Goal: Transaction & Acquisition: Purchase product/service

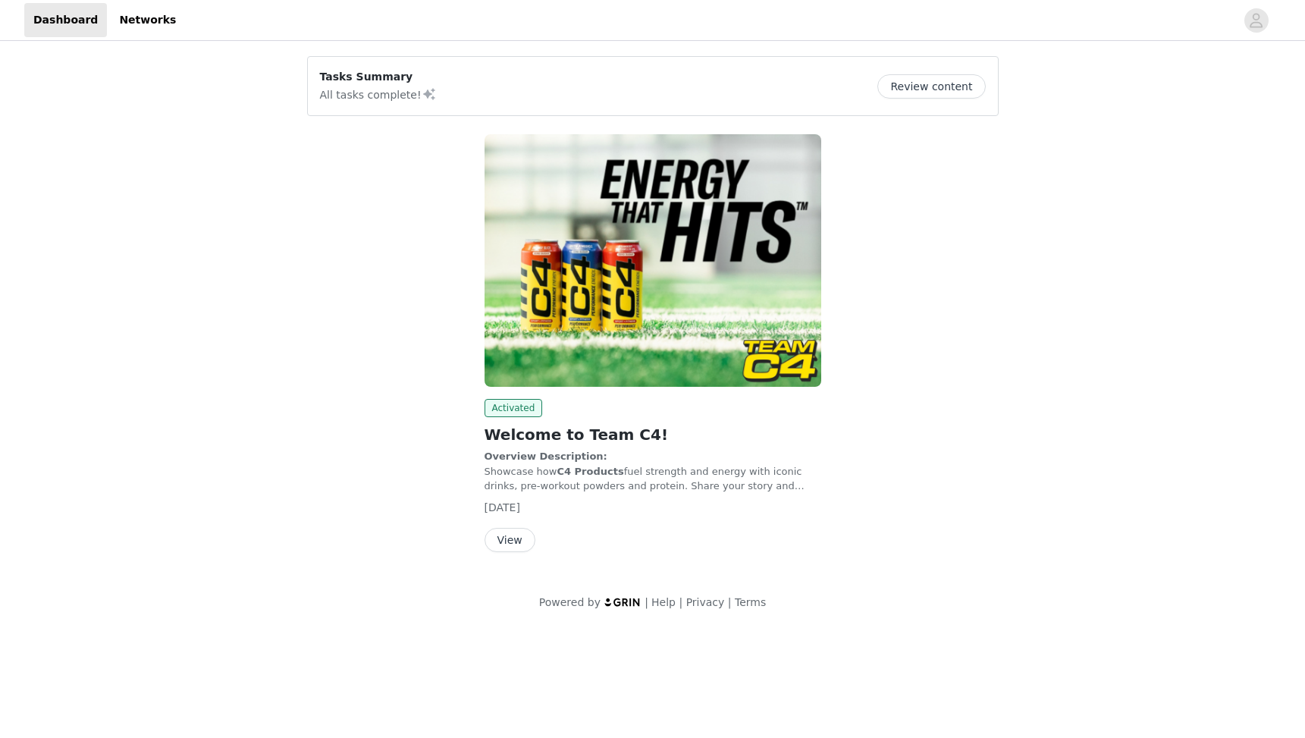
click at [555, 231] on img at bounding box center [653, 260] width 337 height 253
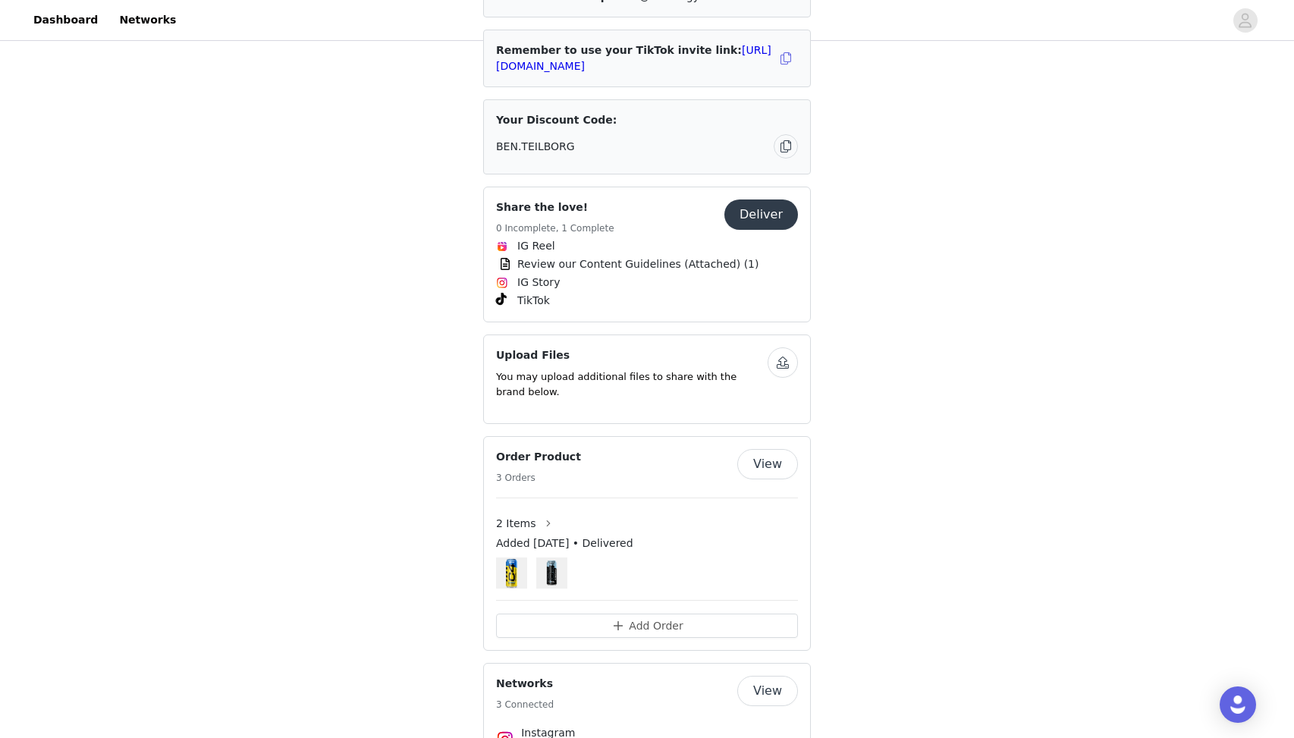
scroll to position [754, 0]
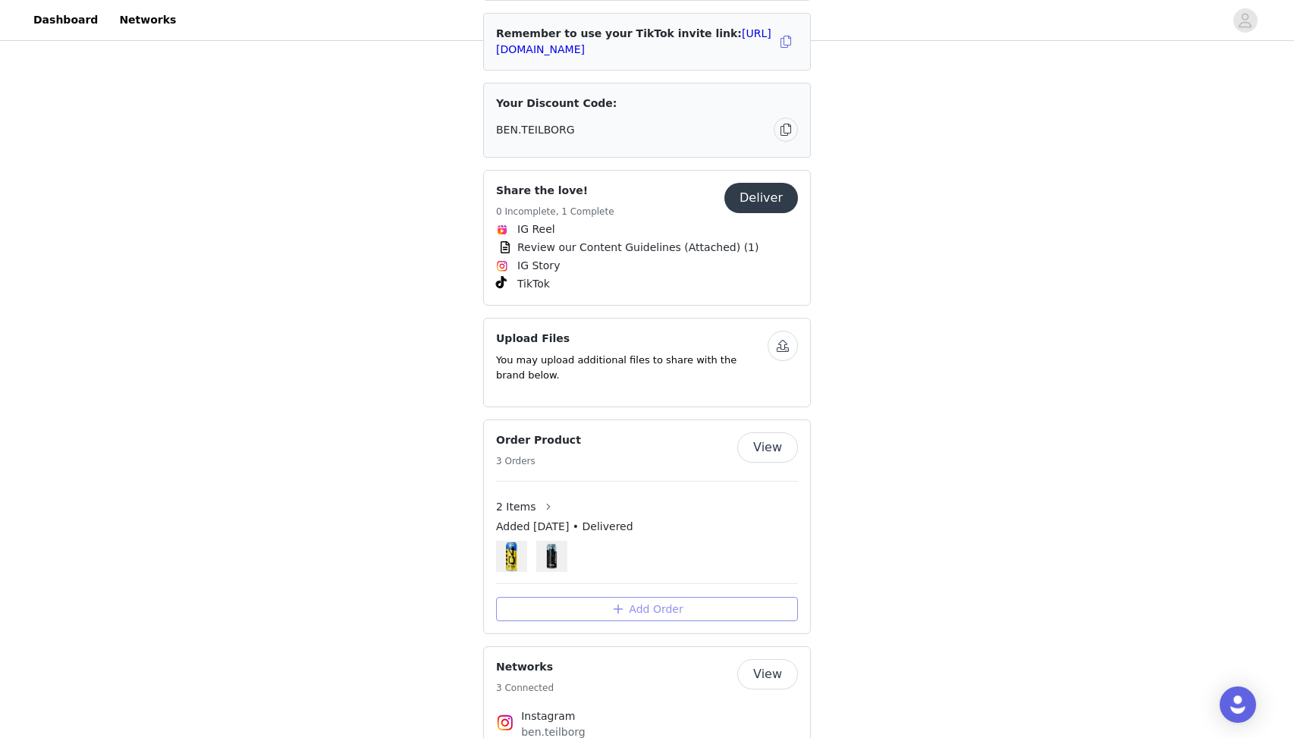
click at [656, 597] on button "Add Order" at bounding box center [647, 609] width 302 height 24
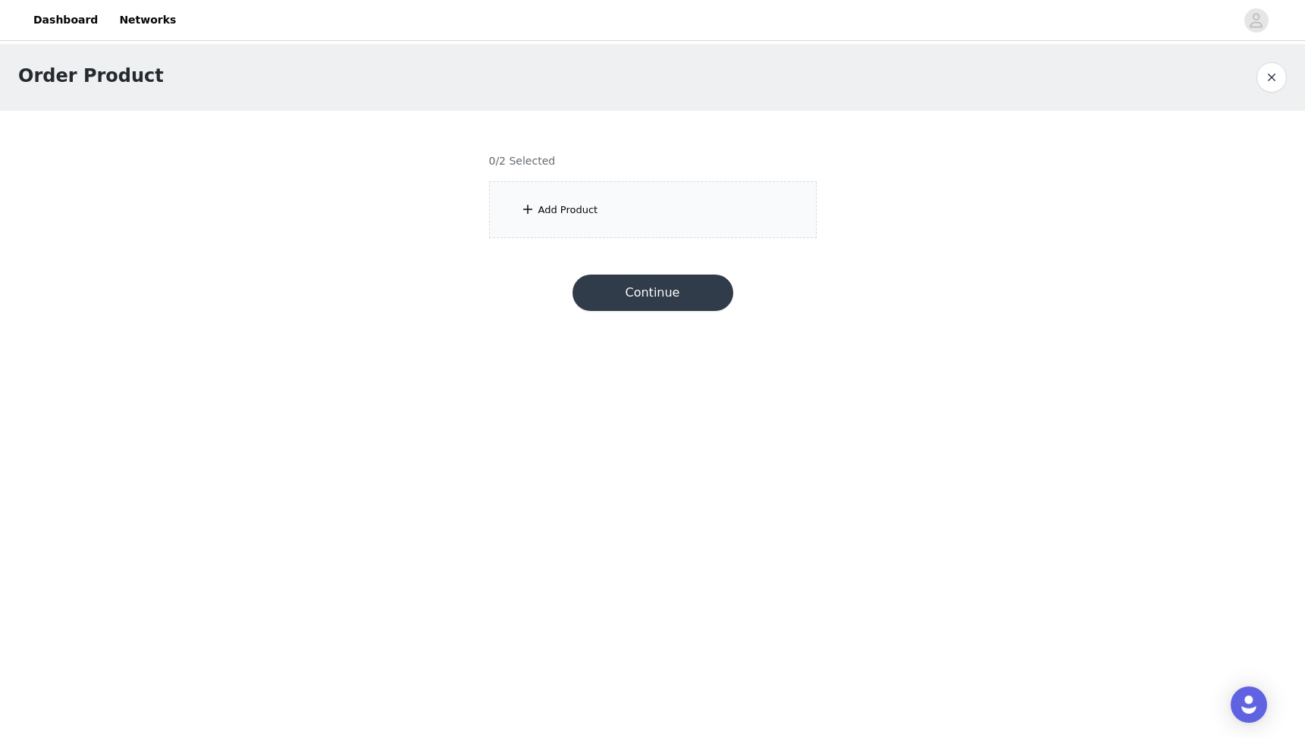
click at [640, 235] on div "Add Product" at bounding box center [653, 209] width 328 height 57
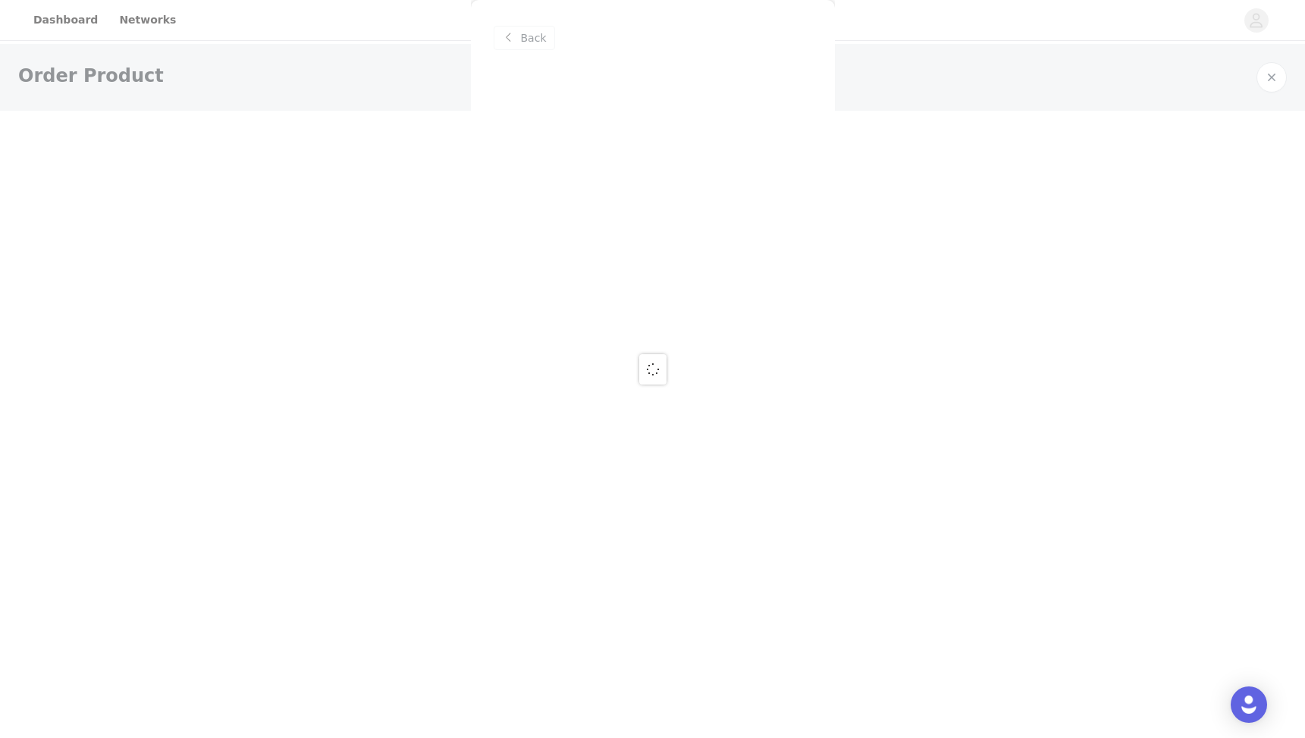
click at [643, 203] on div at bounding box center [652, 369] width 1305 height 738
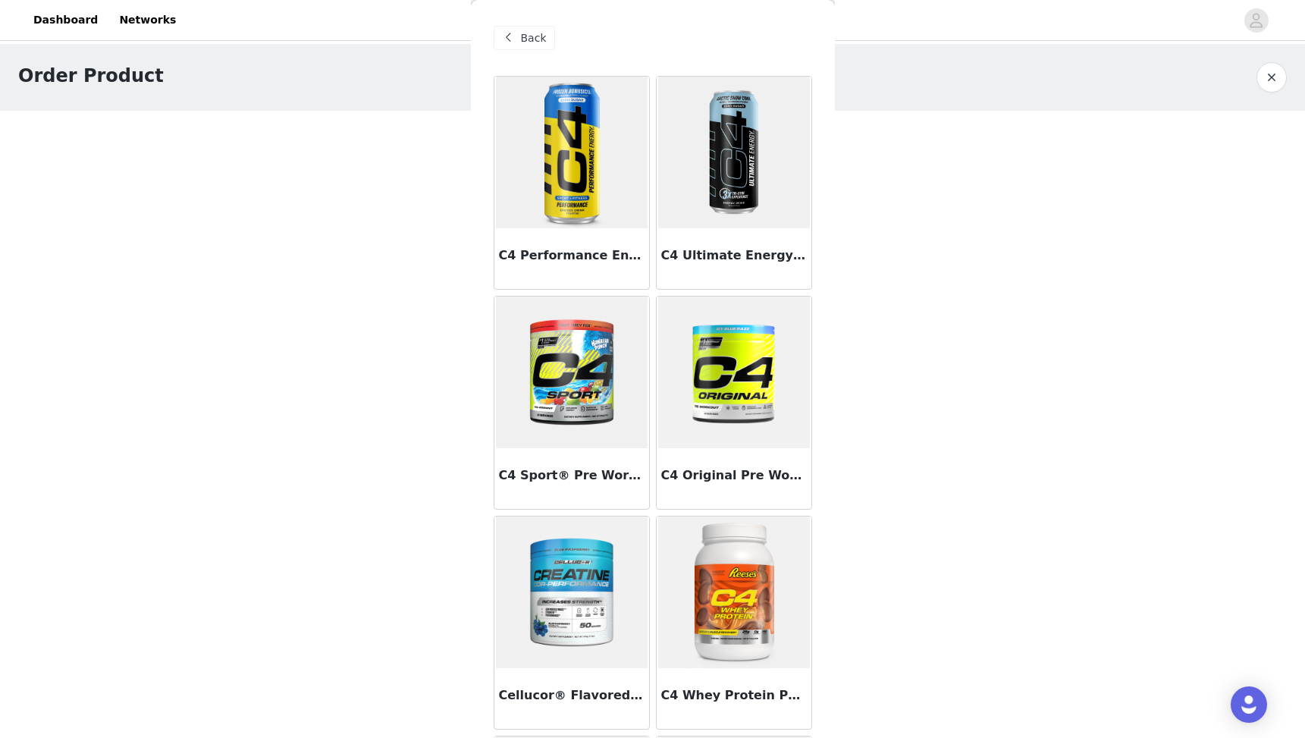
click at [605, 156] on img at bounding box center [572, 153] width 152 height 152
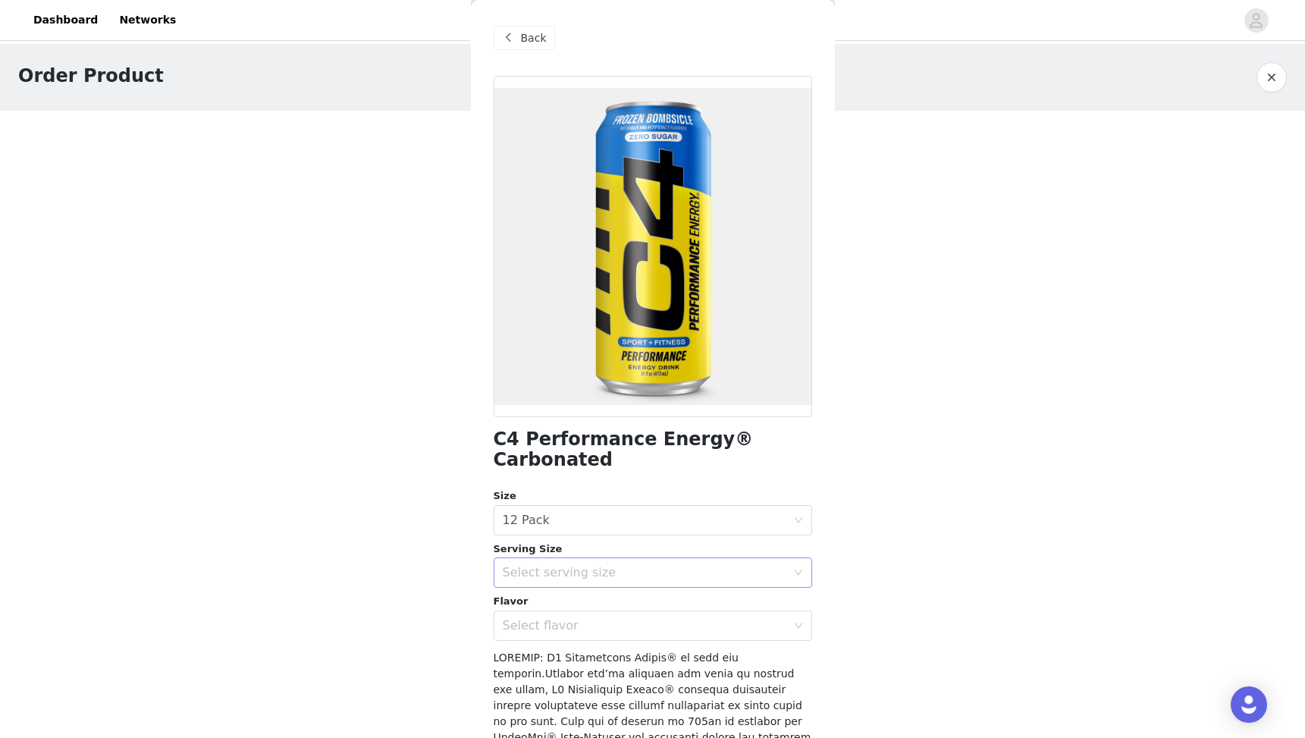
click at [587, 568] on div "Select serving size" at bounding box center [645, 572] width 284 height 15
click at [569, 605] on li "16oz" at bounding box center [647, 606] width 307 height 24
click at [576, 513] on div "Select size 12 Pack" at bounding box center [648, 520] width 290 height 29
click at [541, 638] on div "Select flavor" at bounding box center [648, 625] width 290 height 29
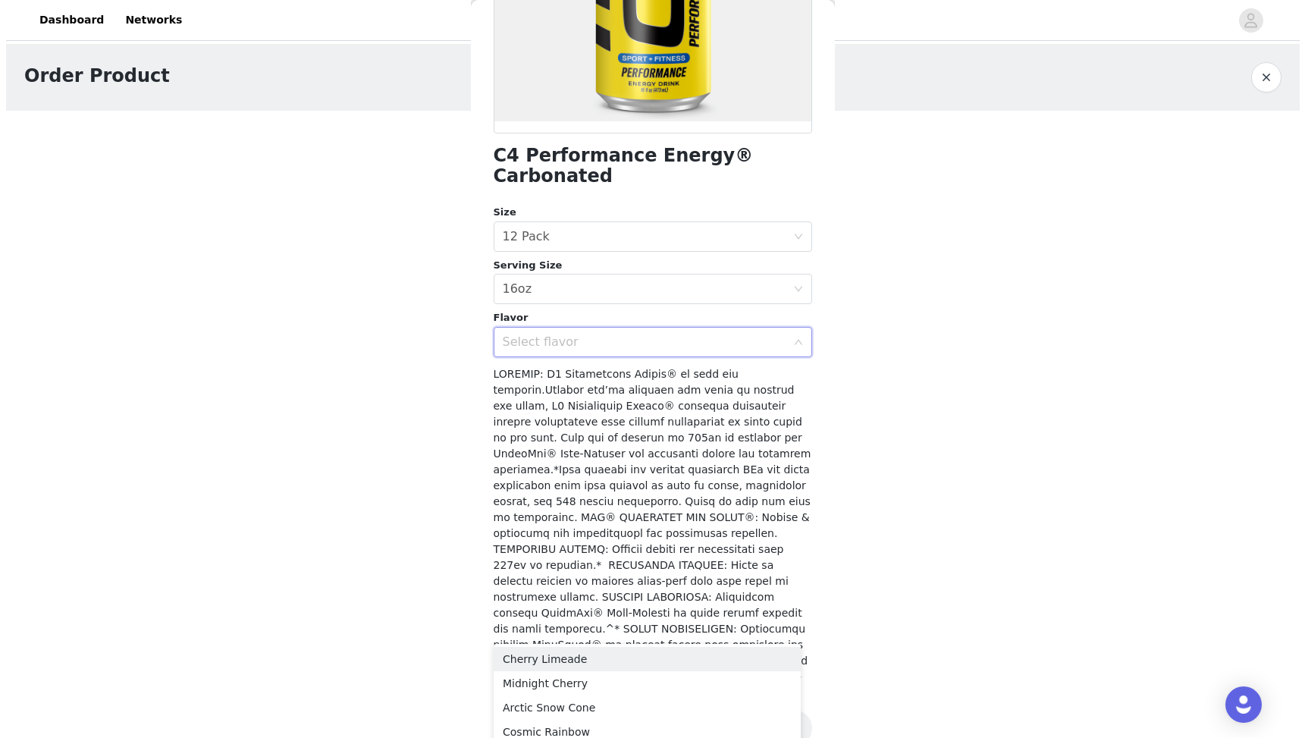
scroll to position [309, 0]
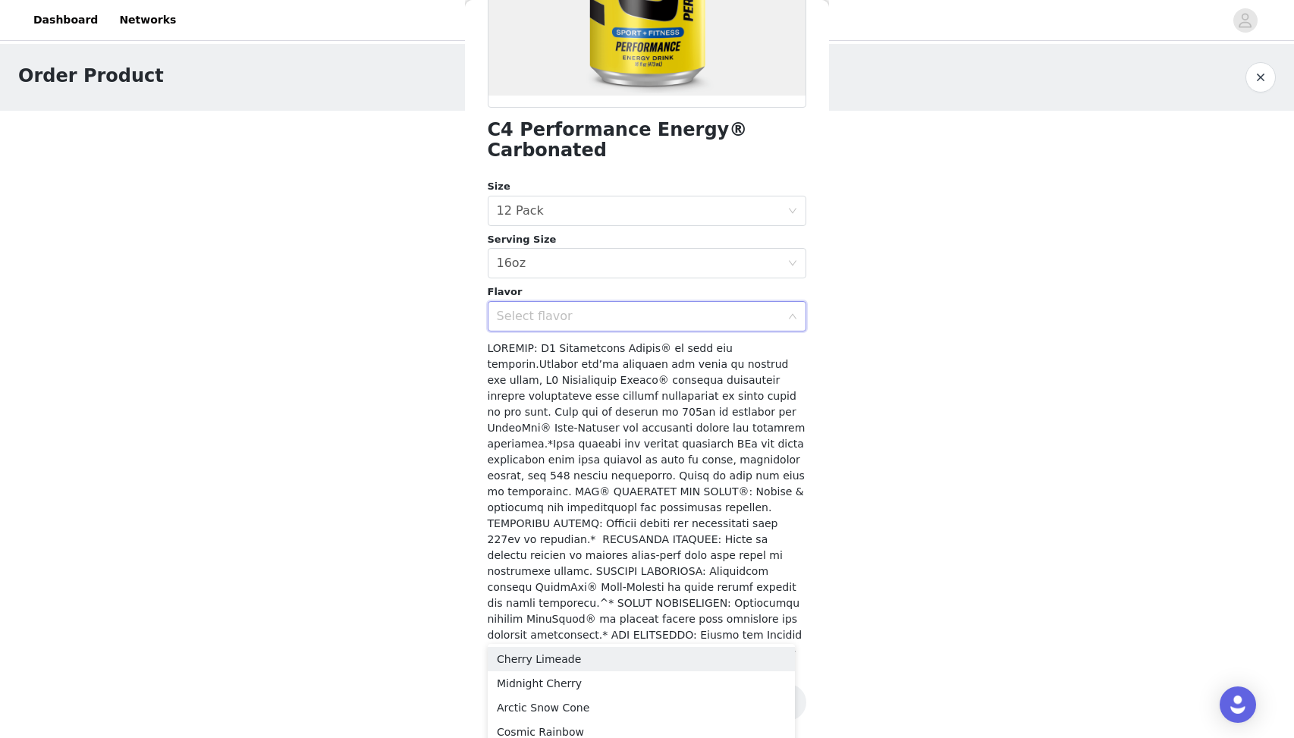
click at [617, 325] on div "Select flavor" at bounding box center [642, 316] width 290 height 29
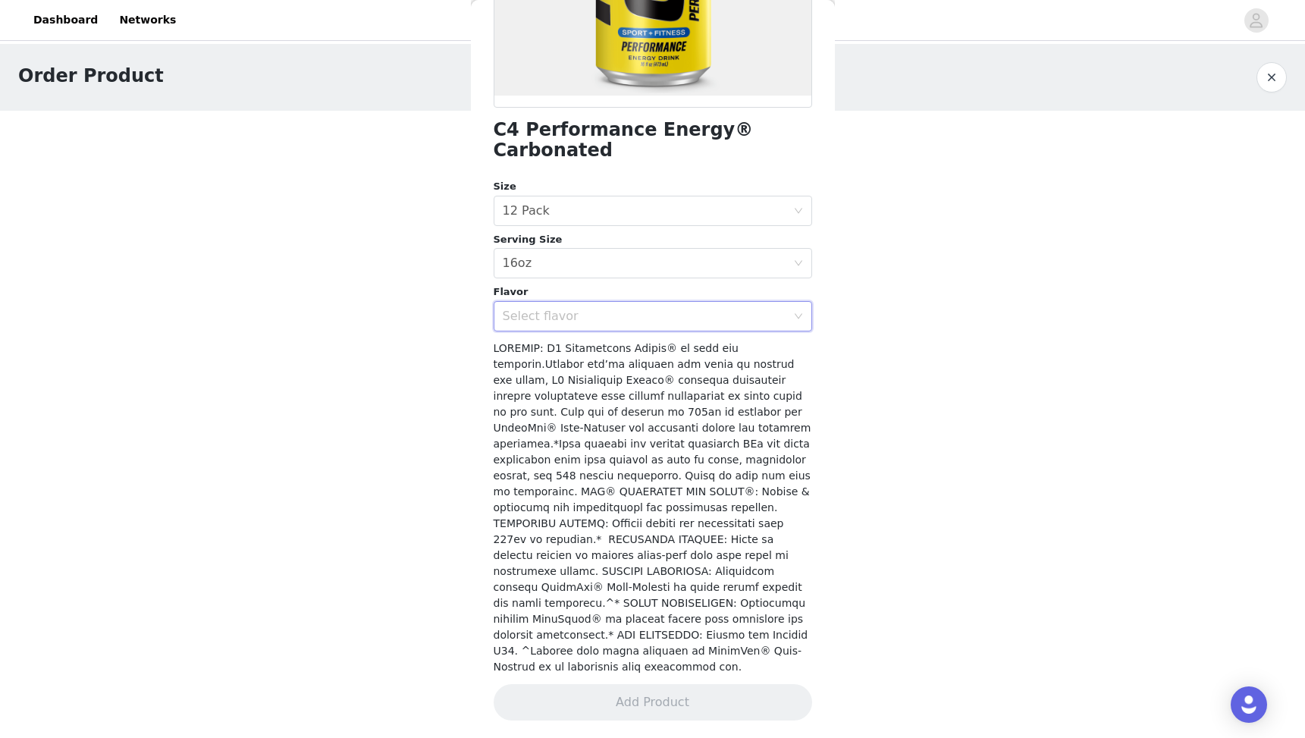
click at [617, 325] on div "Select flavor" at bounding box center [648, 316] width 290 height 29
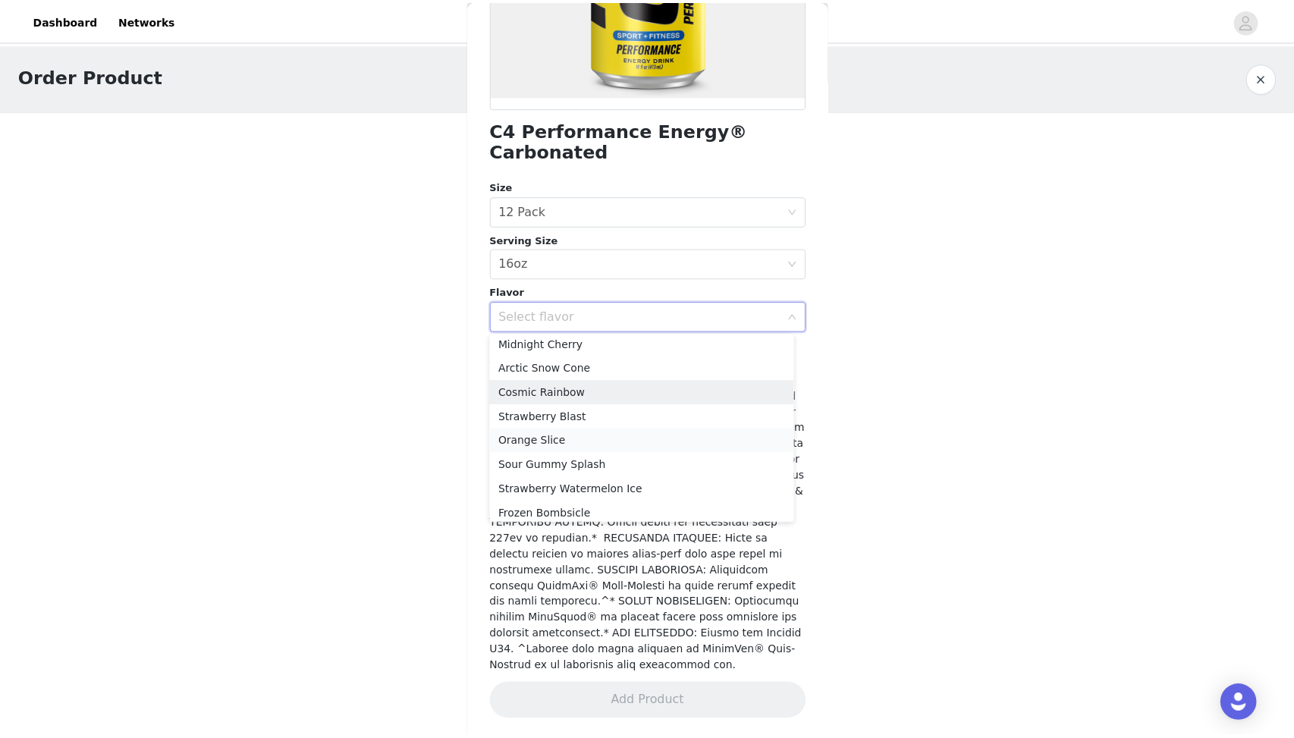
scroll to position [59, 0]
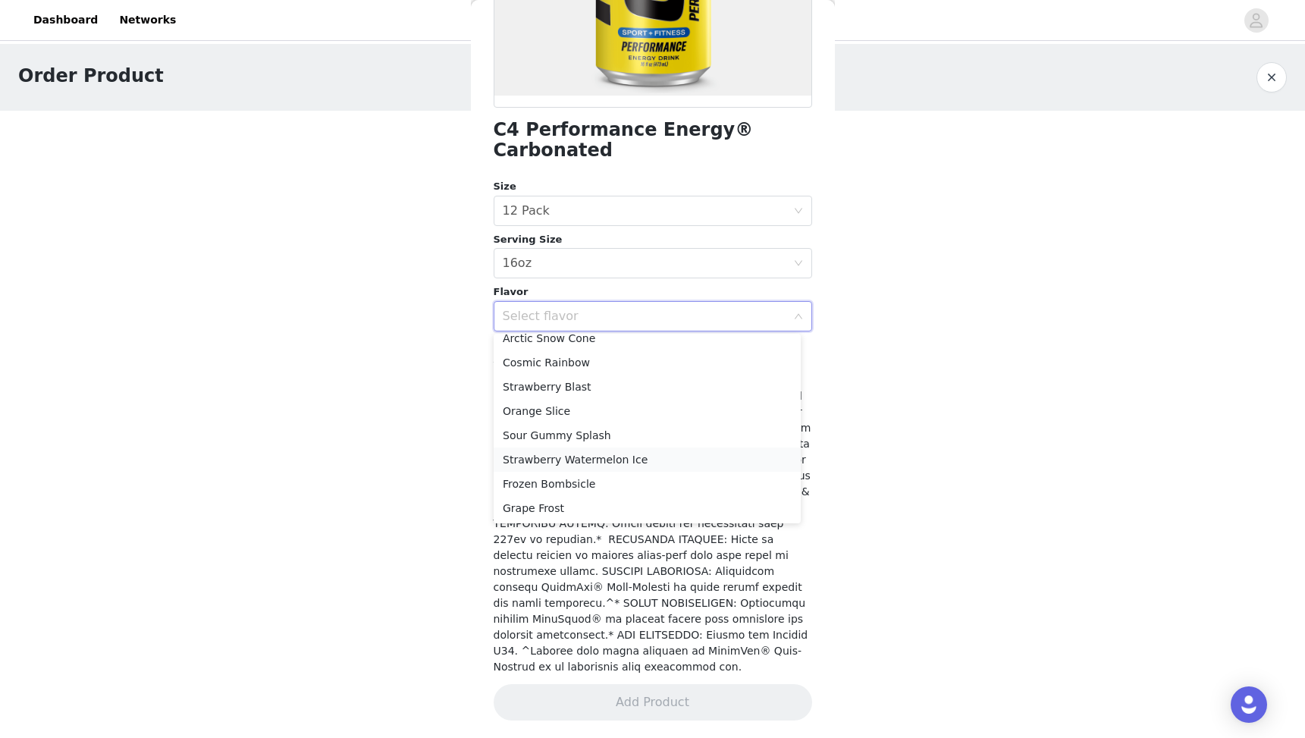
click at [651, 463] on li "Strawberry Watermelon Ice" at bounding box center [647, 459] width 307 height 24
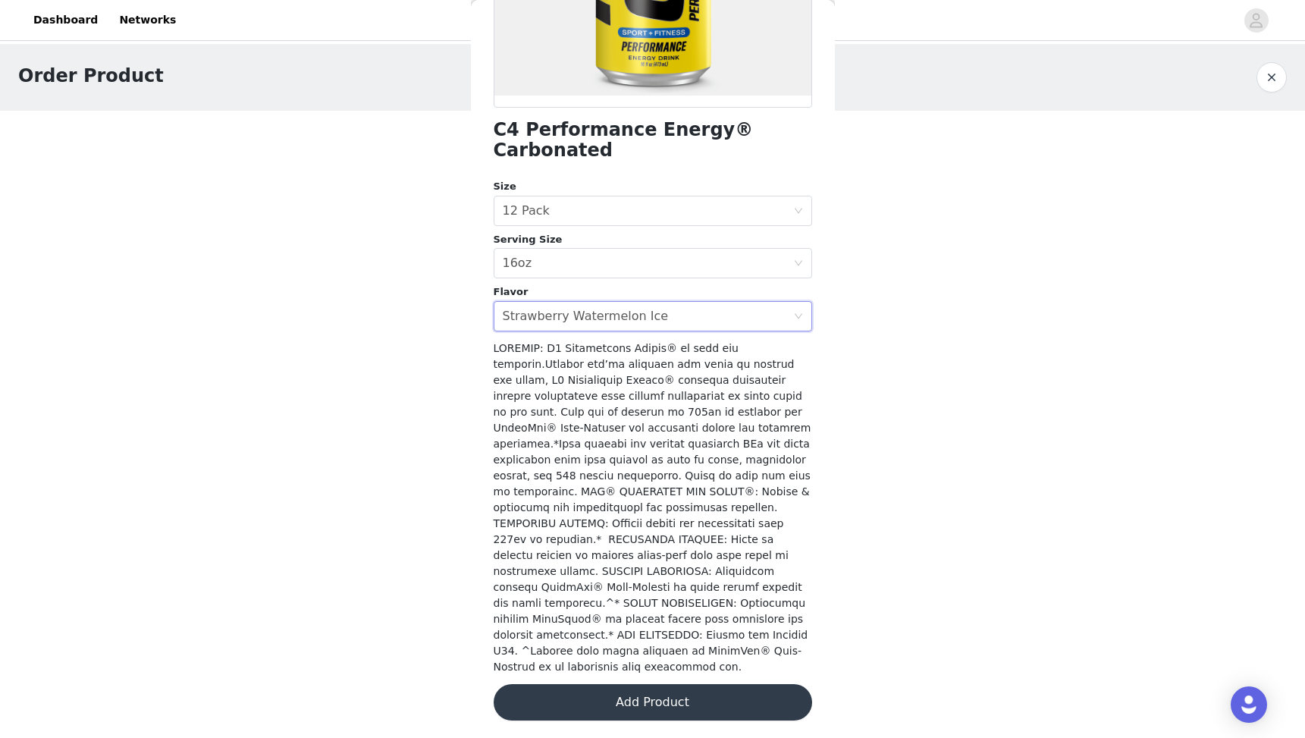
click at [637, 692] on button "Add Product" at bounding box center [653, 702] width 319 height 36
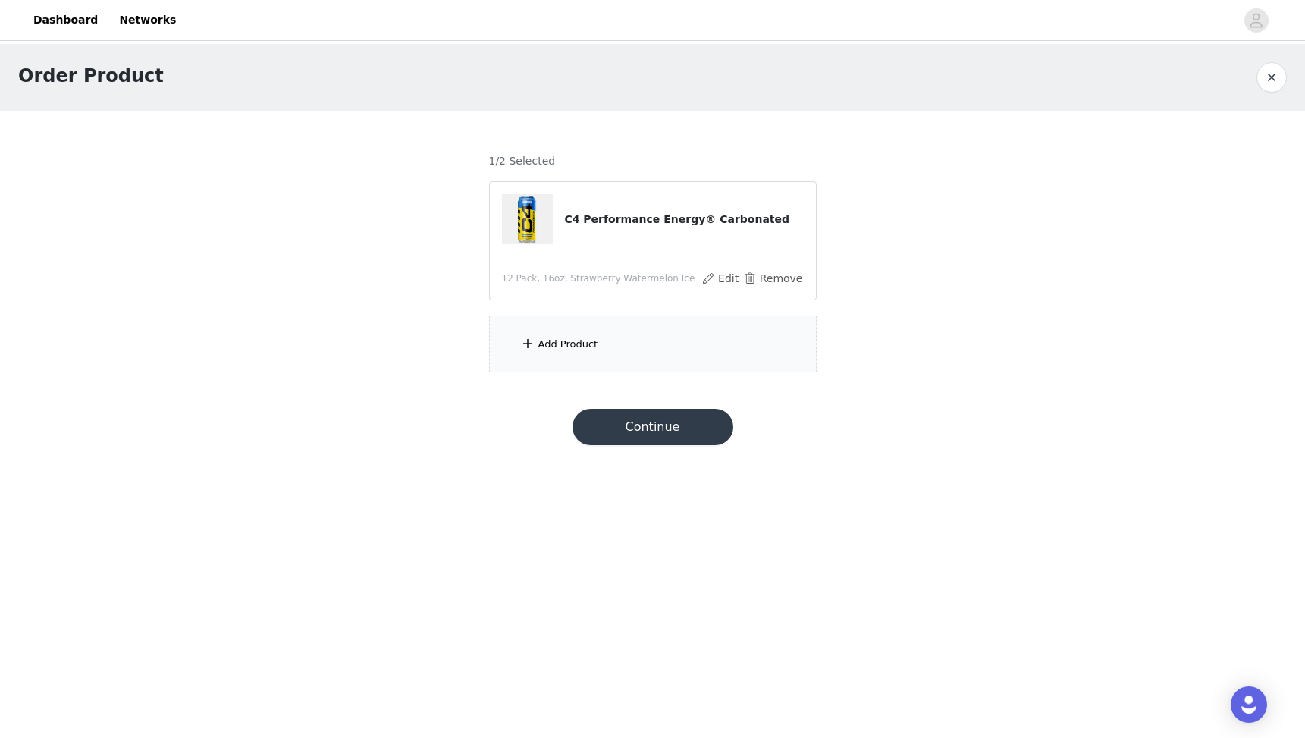
click at [631, 346] on div "Add Product" at bounding box center [653, 343] width 328 height 57
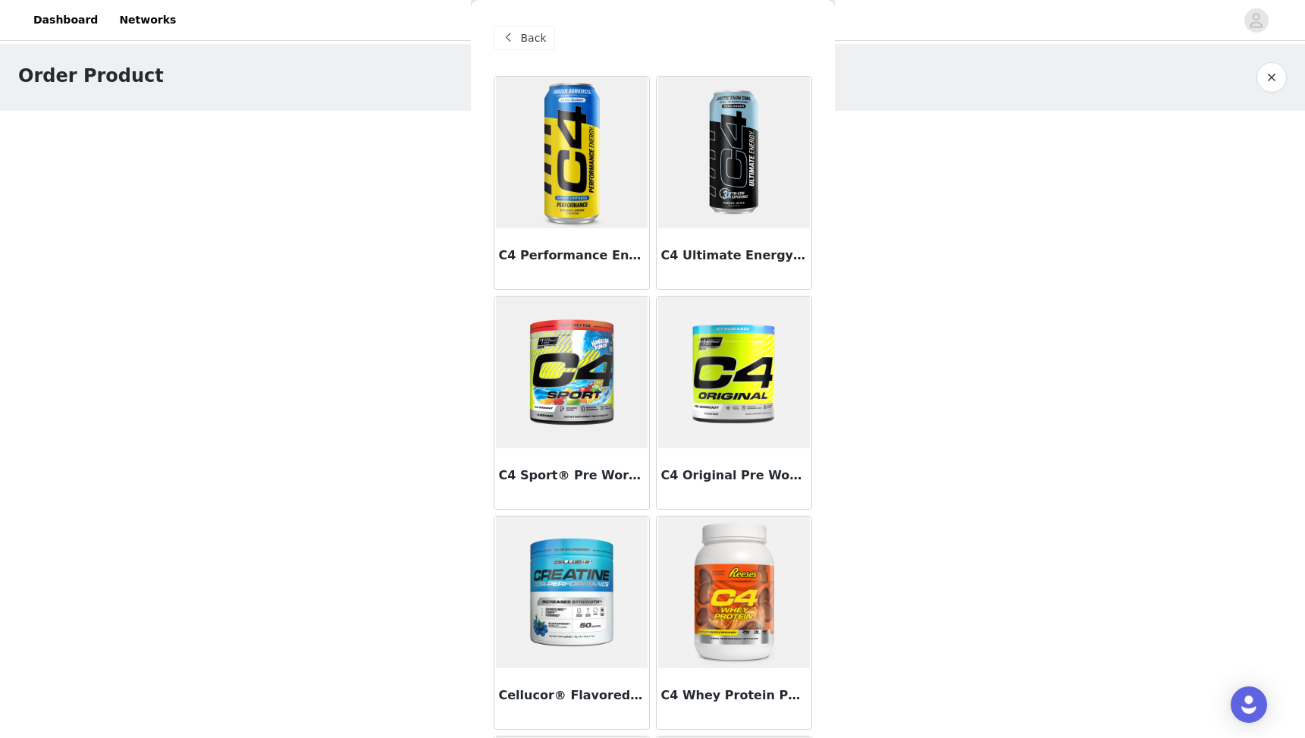
click at [742, 138] on img at bounding box center [734, 153] width 152 height 152
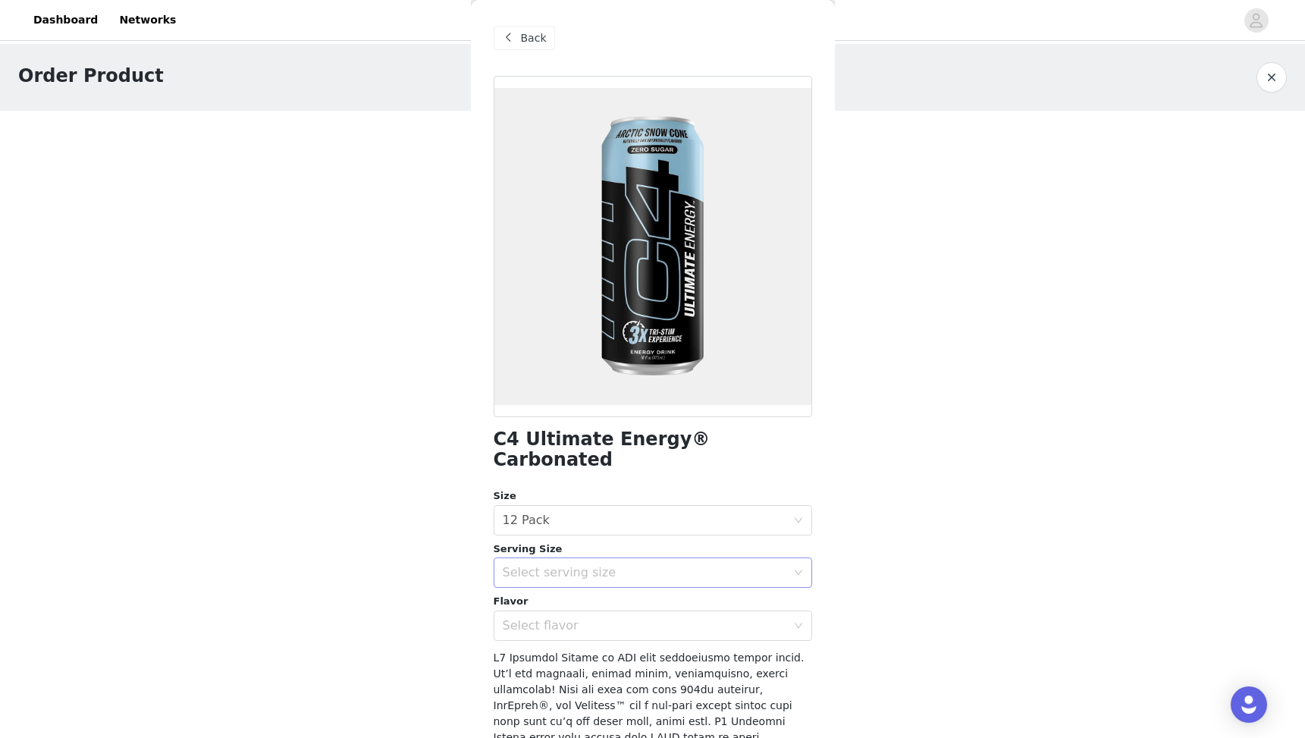
click at [574, 560] on div "Select serving size" at bounding box center [648, 572] width 290 height 29
click at [567, 591] on li "16oz" at bounding box center [647, 585] width 307 height 24
click at [558, 618] on div "Select flavor" at bounding box center [645, 625] width 284 height 15
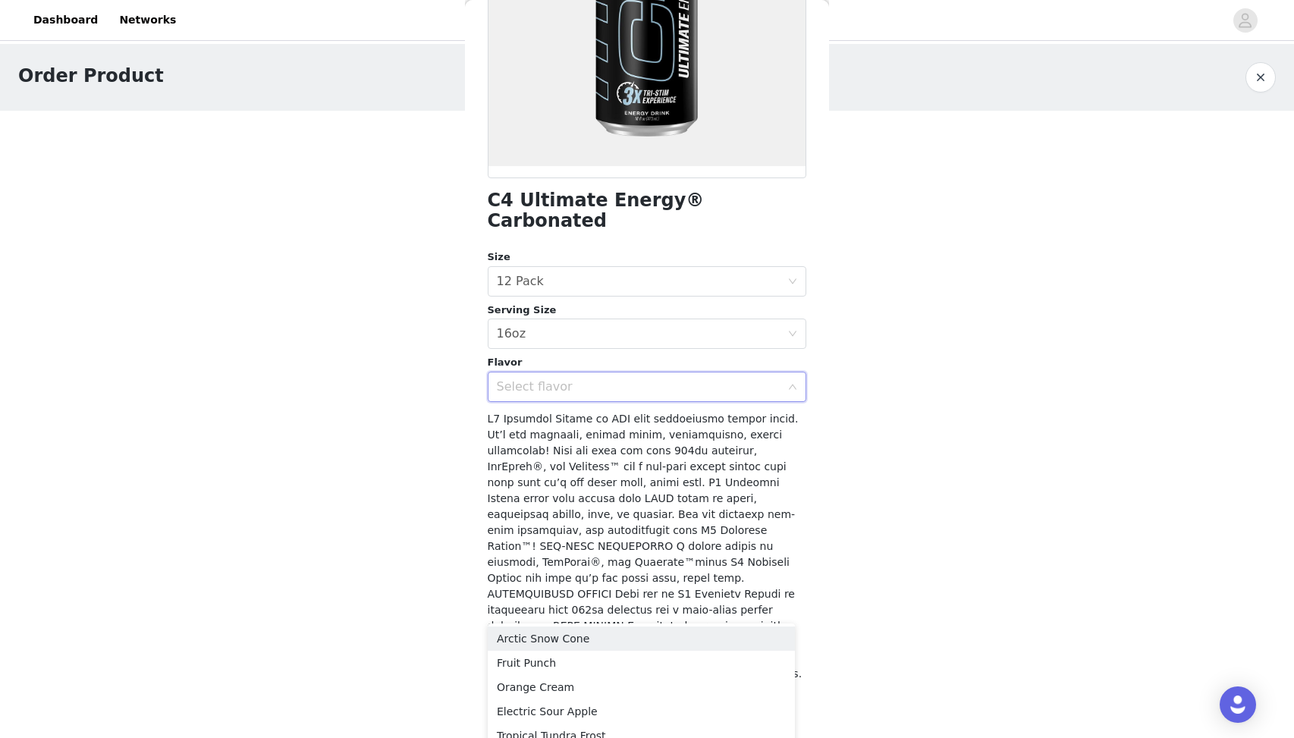
scroll to position [241, 0]
click at [569, 377] on div "Select flavor" at bounding box center [639, 384] width 284 height 15
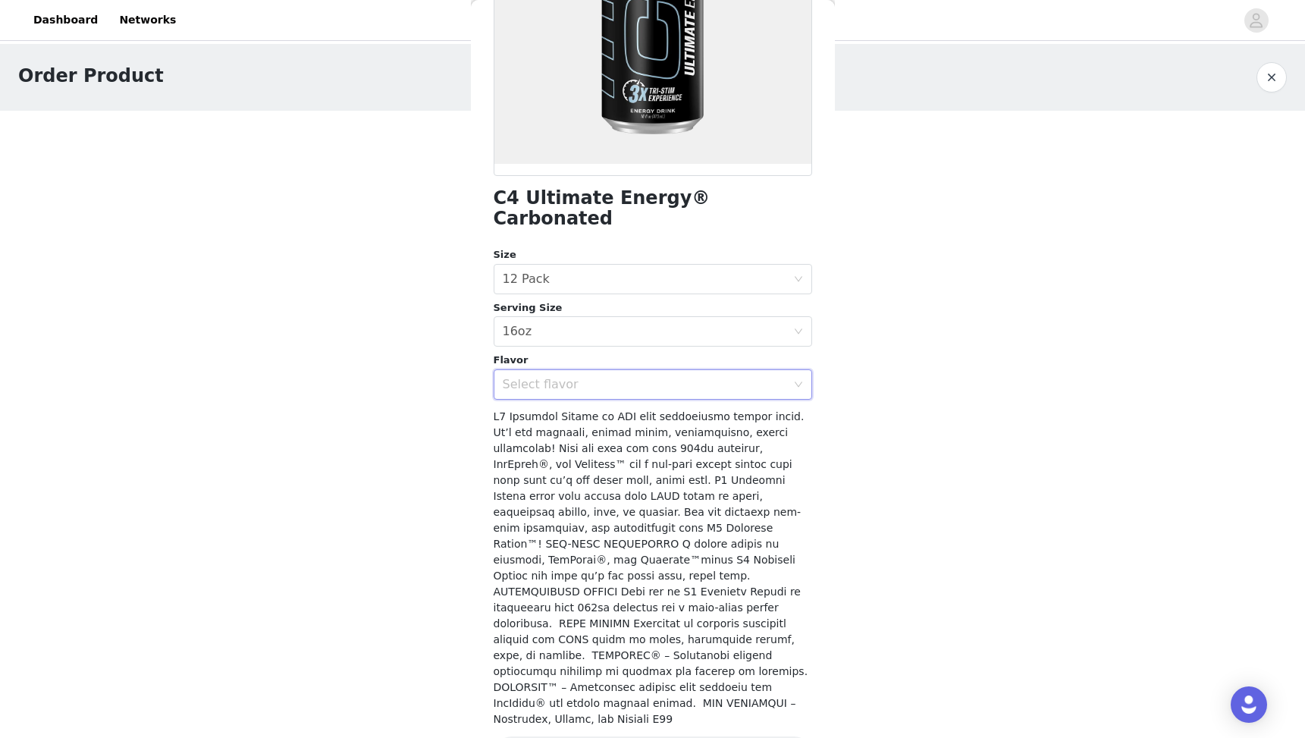
click at [587, 377] on div "Select flavor" at bounding box center [645, 384] width 284 height 15
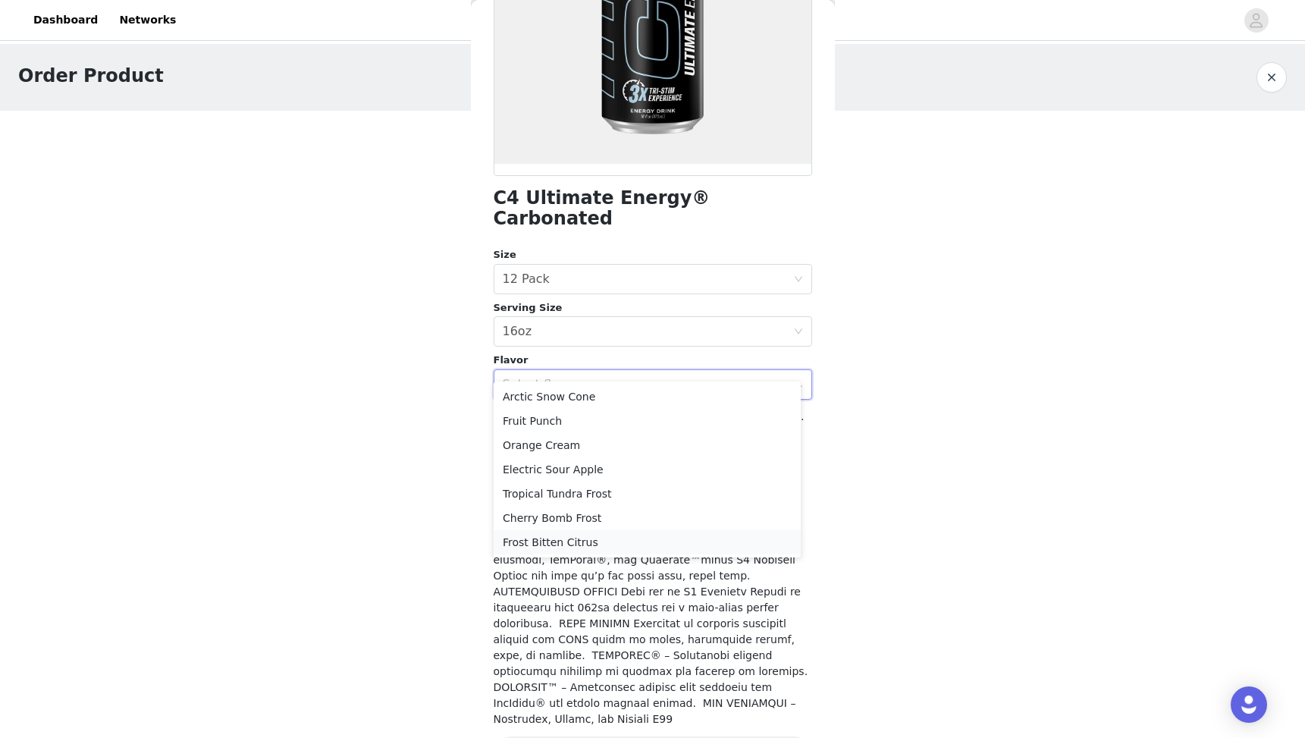
click at [595, 539] on li "Frost Bitten Citrus" at bounding box center [647, 542] width 307 height 24
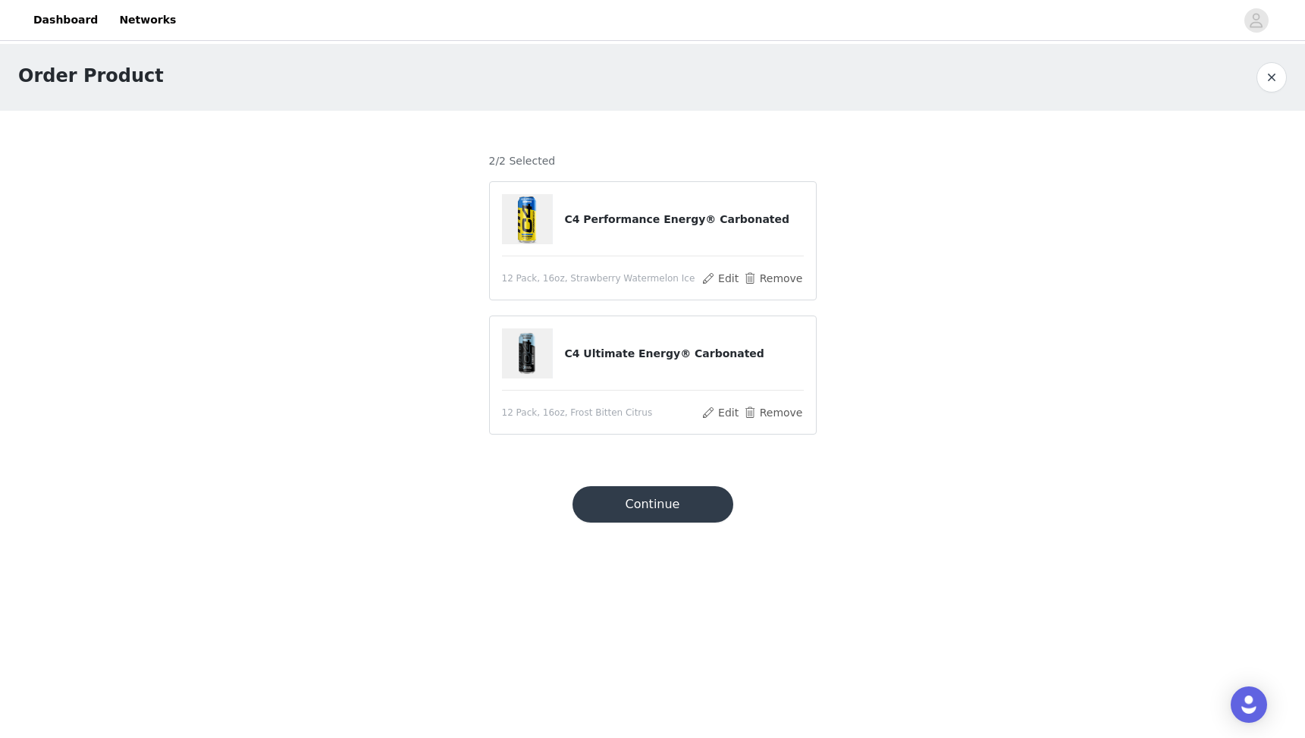
click at [647, 492] on button "Continue" at bounding box center [653, 504] width 161 height 36
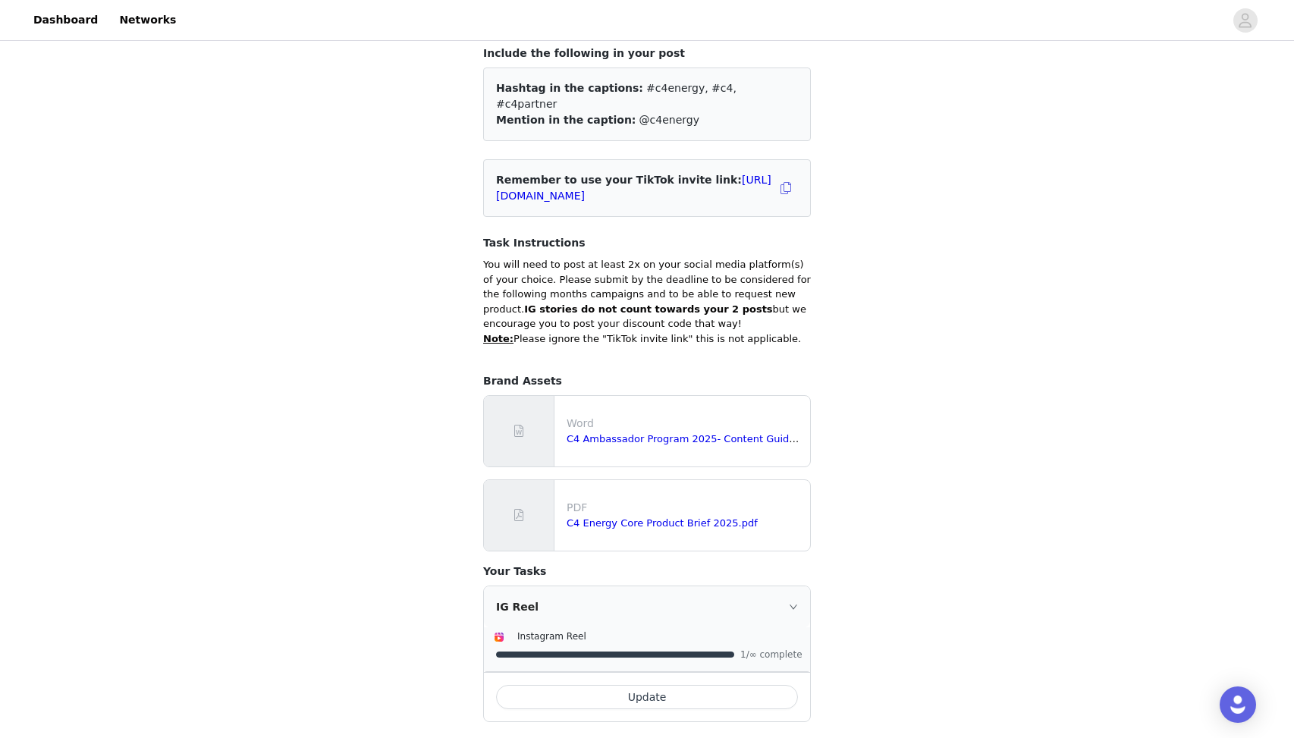
scroll to position [74, 0]
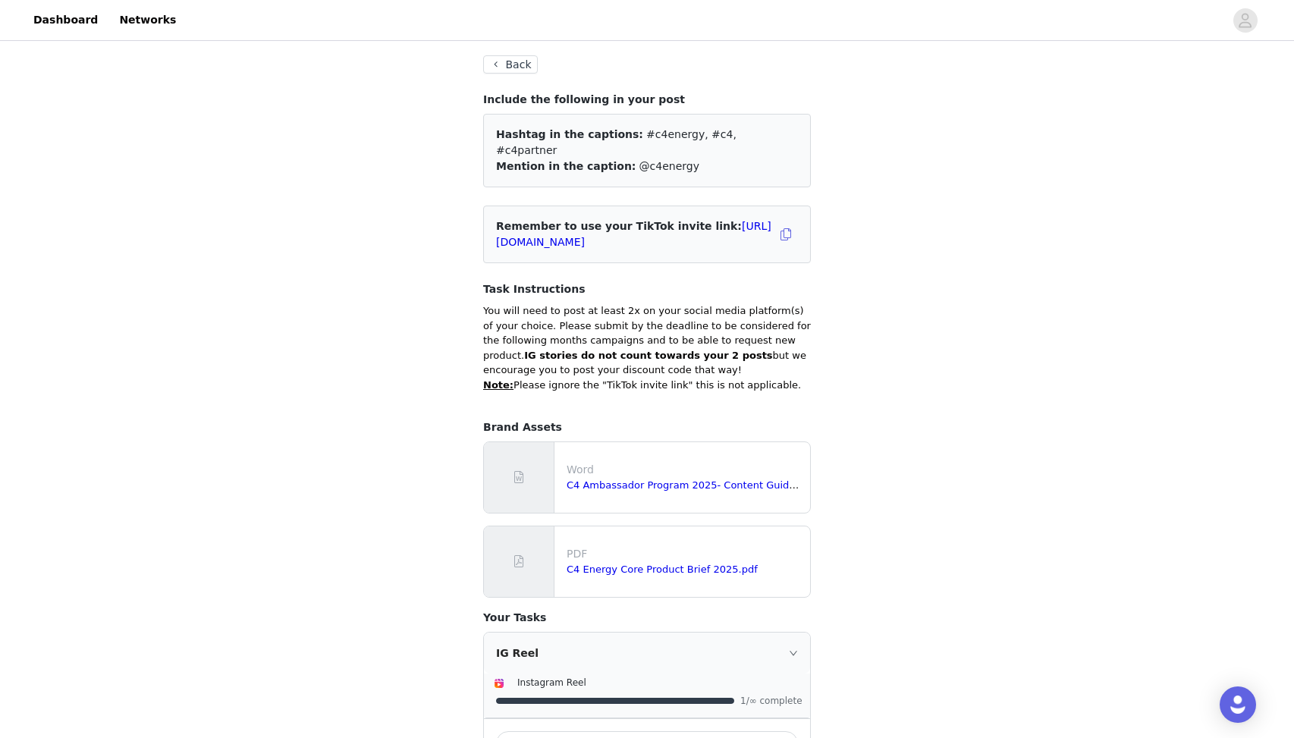
click at [532, 57] on button "Back" at bounding box center [510, 64] width 55 height 18
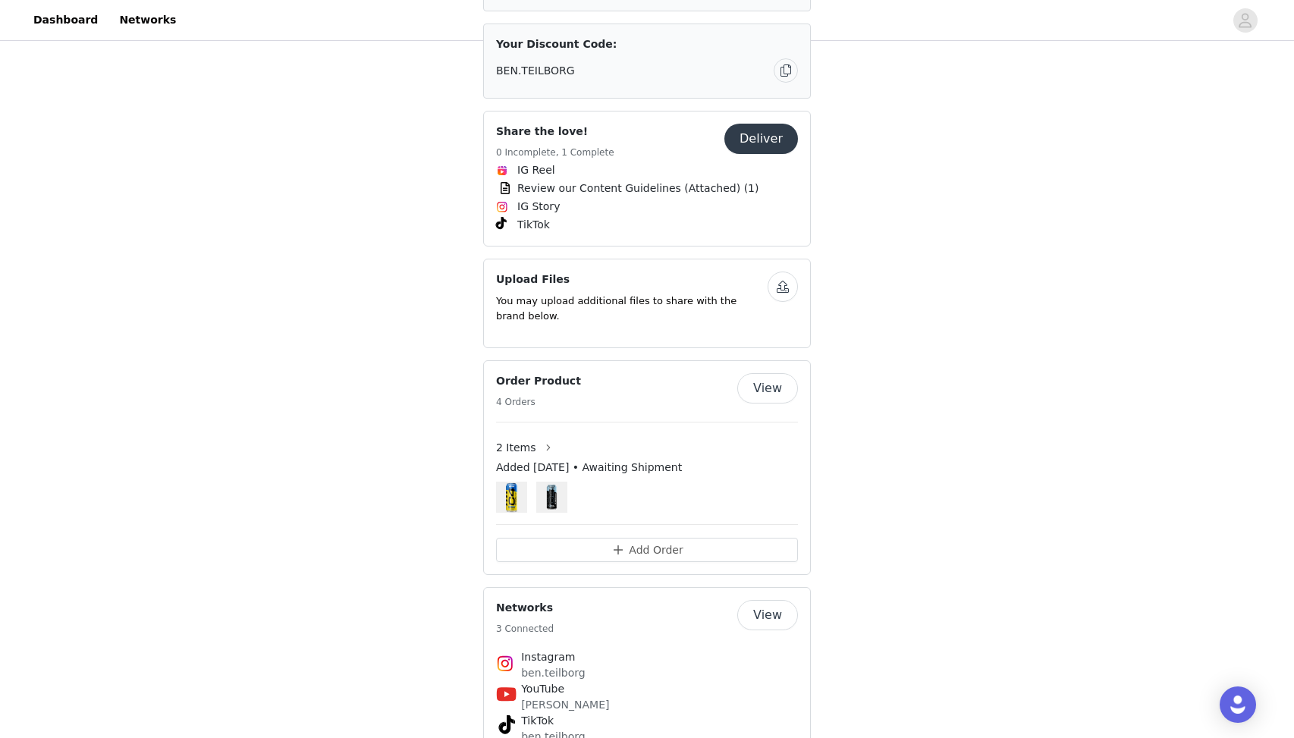
scroll to position [857, 0]
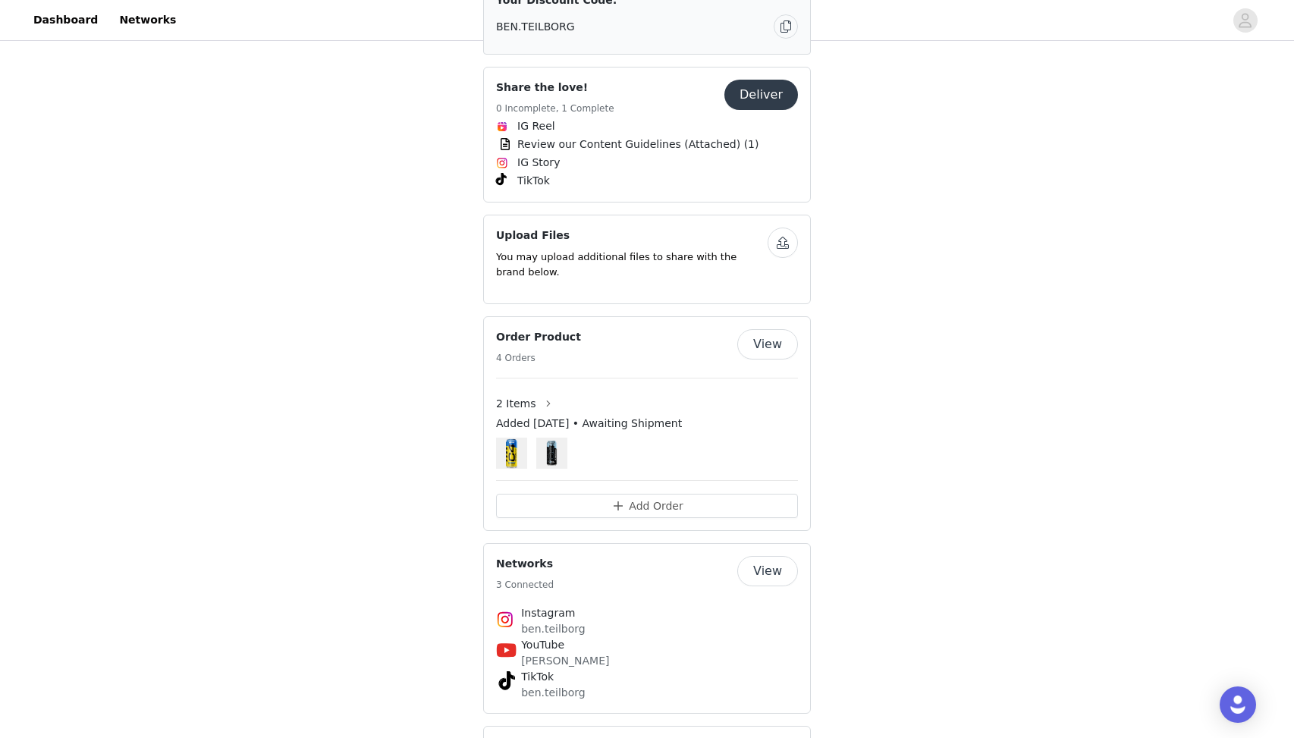
click at [746, 329] on button "View" at bounding box center [767, 344] width 61 height 30
